Goal: Task Accomplishment & Management: Complete application form

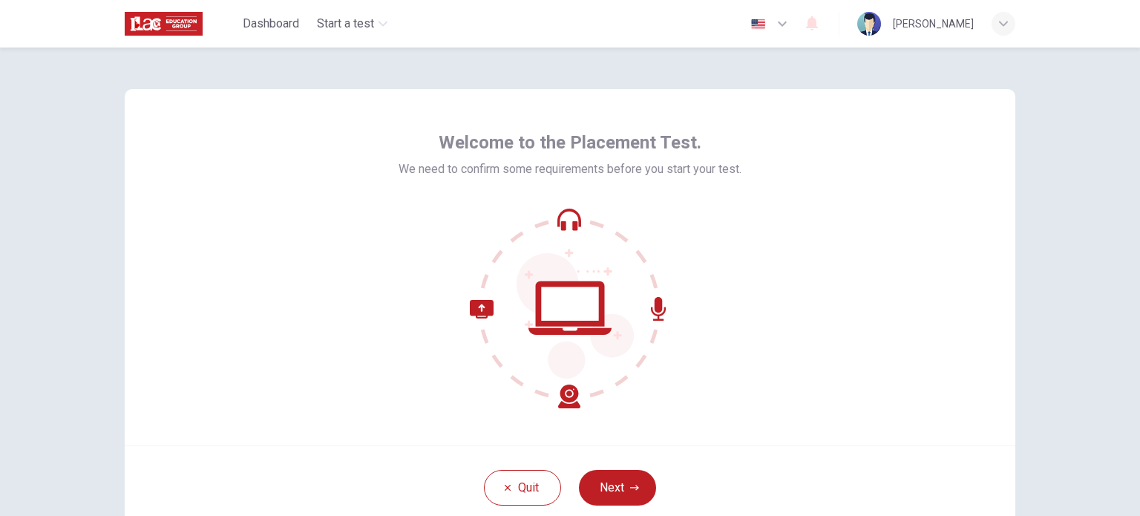
scroll to position [68, 0]
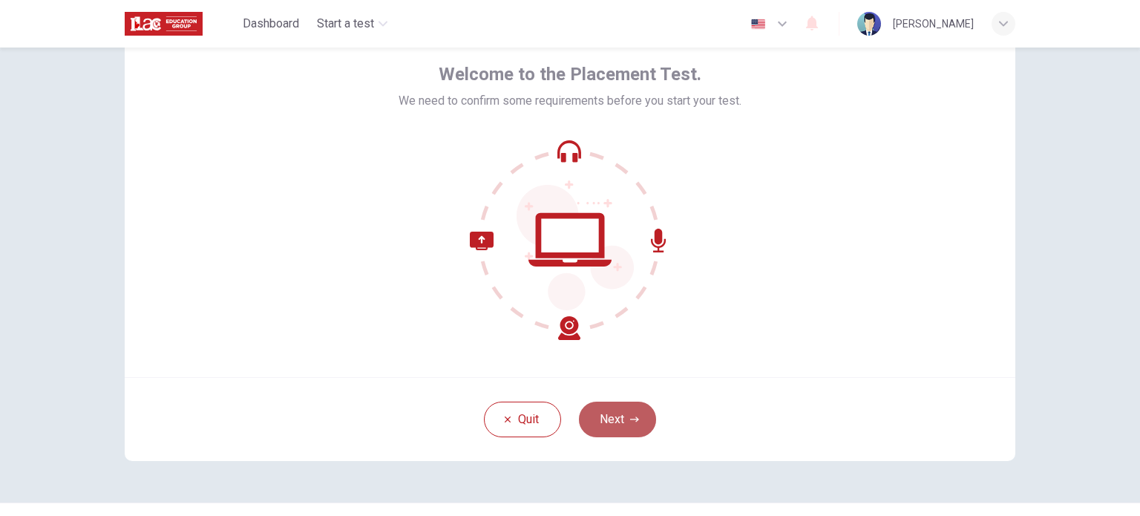
click at [608, 414] on button "Next" at bounding box center [617, 420] width 77 height 36
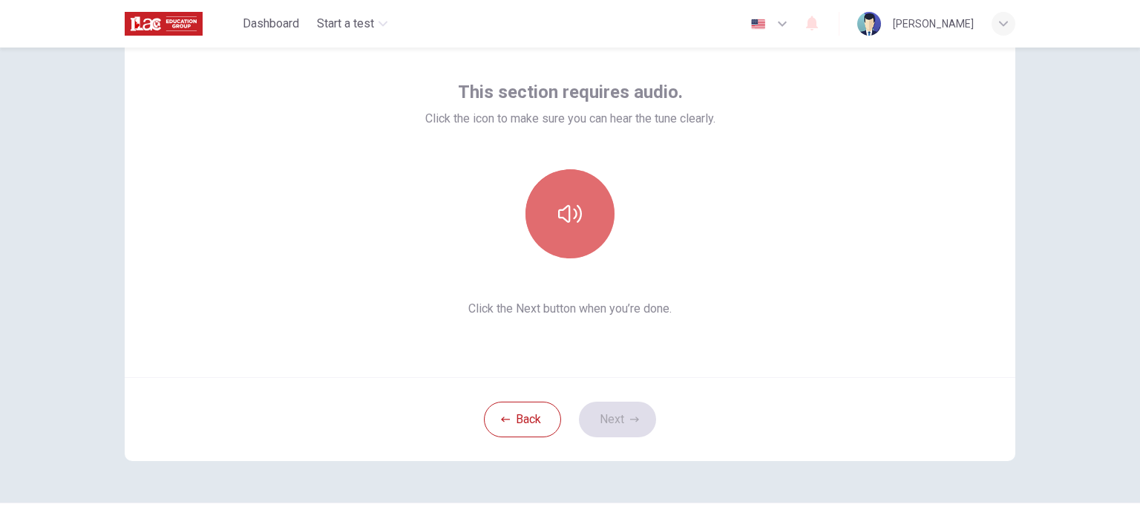
click at [585, 220] on button "button" at bounding box center [570, 213] width 89 height 89
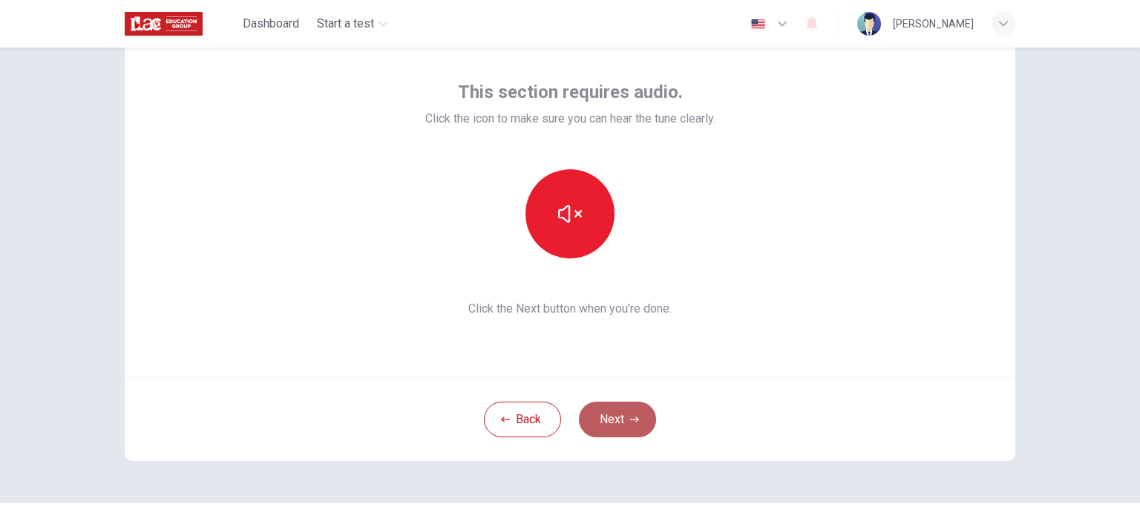
click at [624, 412] on button "Next" at bounding box center [617, 420] width 77 height 36
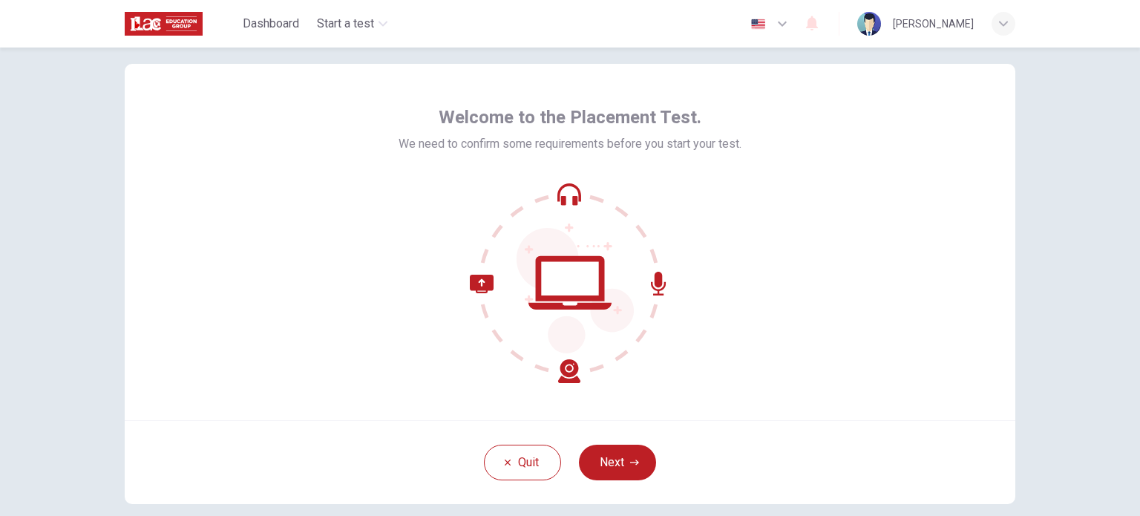
scroll to position [26, 0]
click at [622, 448] on button "Next" at bounding box center [617, 462] width 77 height 36
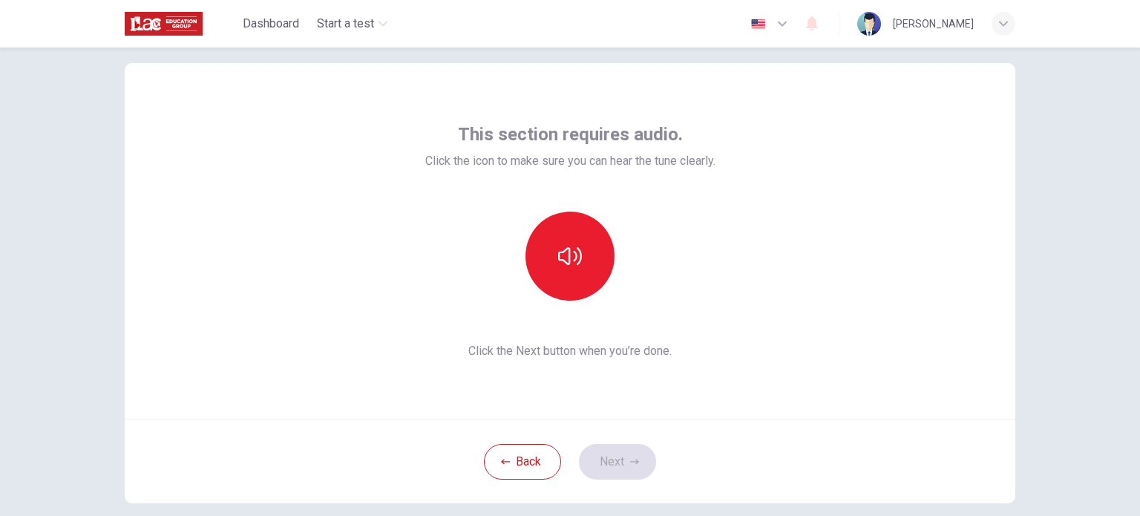
click at [542, 207] on div "This section requires audio. Click the icon to make sure you can hear the tune …" at bounding box center [570, 242] width 290 height 238
click at [563, 251] on icon "button" at bounding box center [570, 256] width 24 height 24
click at [630, 466] on icon "button" at bounding box center [634, 461] width 9 height 9
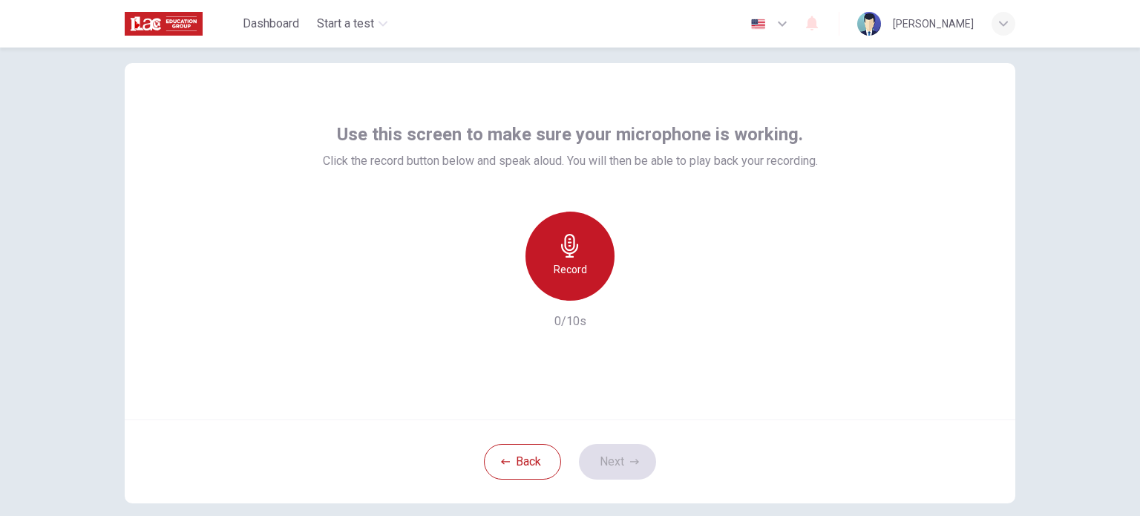
click at [581, 234] on div "Record" at bounding box center [570, 256] width 89 height 89
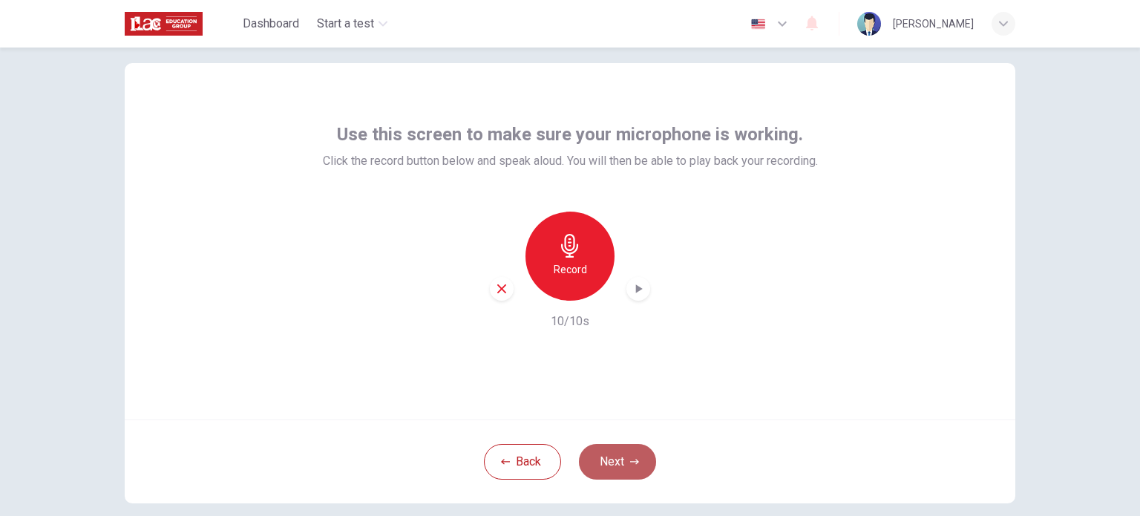
click at [605, 460] on button "Next" at bounding box center [617, 462] width 77 height 36
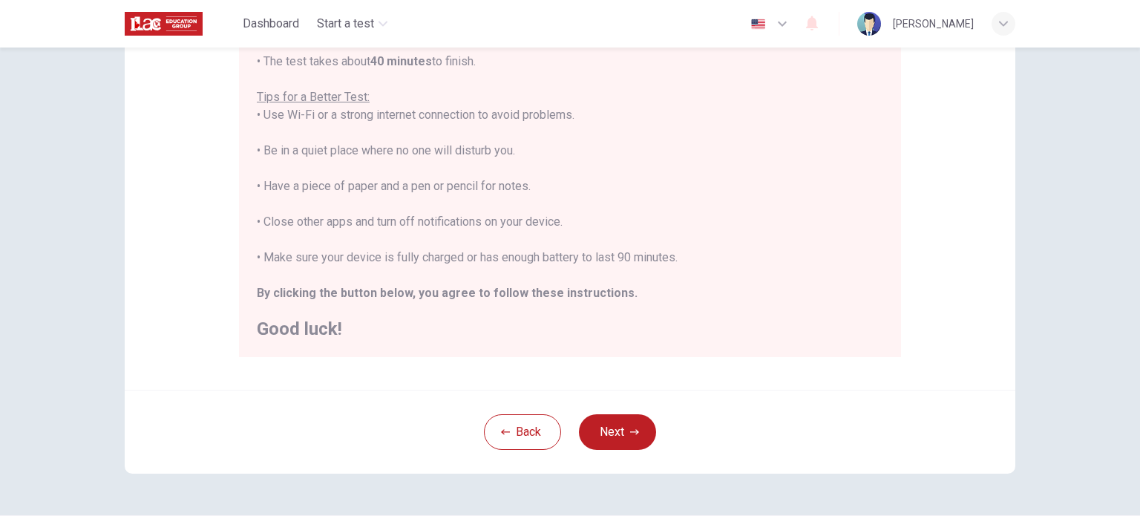
scroll to position [309, 0]
